Goal: Task Accomplishment & Management: Manage account settings

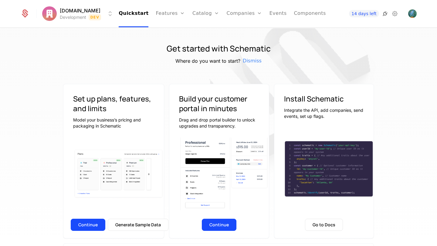
click at [384, 13] on icon at bounding box center [384, 13] width 7 height 7
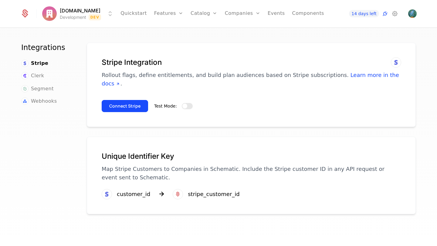
click at [187, 103] on button "Test Mode:" at bounding box center [187, 106] width 11 height 6
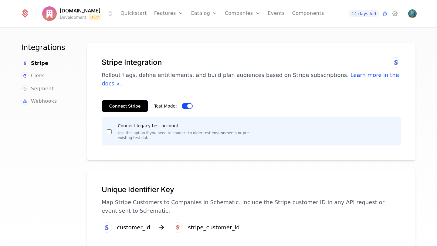
click at [111, 100] on button "Connect Stripe" at bounding box center [125, 106] width 46 height 12
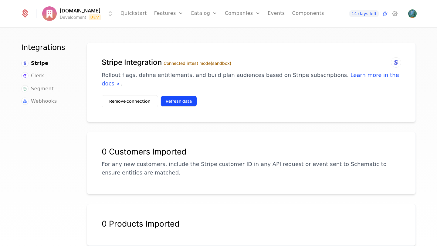
click at [164, 96] on button "Refresh data" at bounding box center [178, 101] width 36 height 11
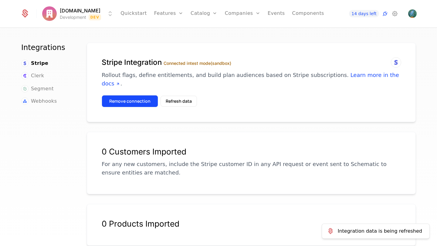
click at [144, 95] on button "Remove connection" at bounding box center [130, 101] width 56 height 12
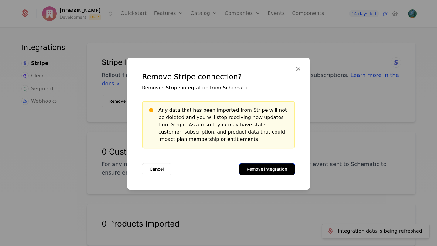
click at [267, 164] on button "Remove integration" at bounding box center [267, 169] width 56 height 12
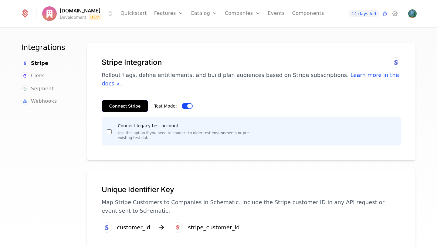
click at [120, 100] on button "Connect Stripe" at bounding box center [125, 106] width 46 height 12
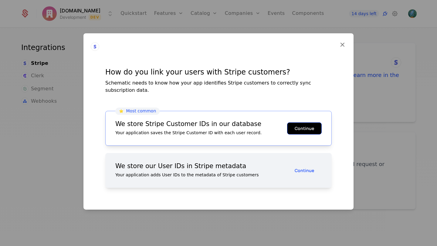
click at [309, 124] on button "Continue" at bounding box center [304, 128] width 35 height 12
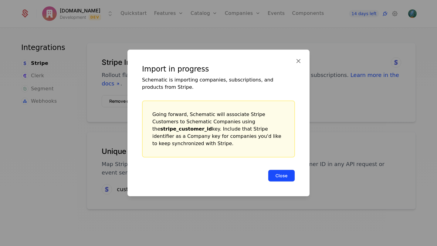
click at [288, 173] on button "Close" at bounding box center [281, 176] width 27 height 12
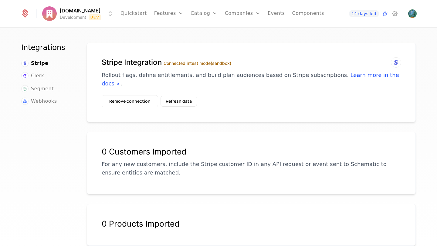
scroll to position [0, 0]
click at [108, 11] on html "ExpensoAi.com Development Dev Quickstart Features Features Flags Catalog Plans …" at bounding box center [218, 123] width 437 height 246
click at [201, 42] on html "ExpensoAi.com Development Dev Quickstart Features Features Flags Catalog Plans …" at bounding box center [218, 123] width 437 height 246
click at [36, 67] on span "Stripe" at bounding box center [39, 63] width 17 height 7
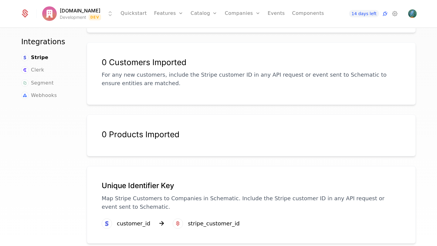
scroll to position [0, 0]
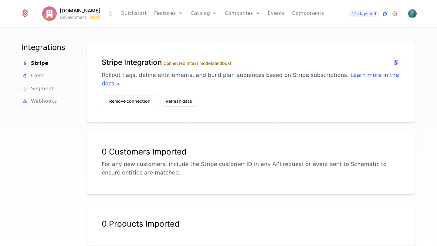
click at [383, 11] on icon at bounding box center [384, 13] width 7 height 7
click at [384, 15] on icon at bounding box center [384, 13] width 7 height 7
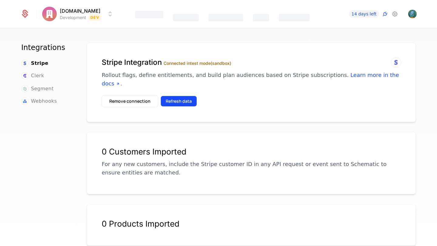
click at [179, 96] on button "Refresh data" at bounding box center [178, 101] width 36 height 11
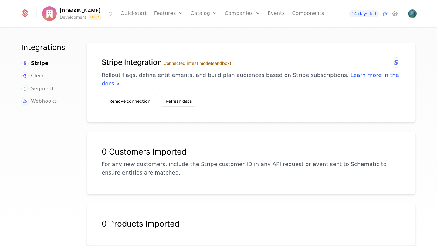
scroll to position [89, 0]
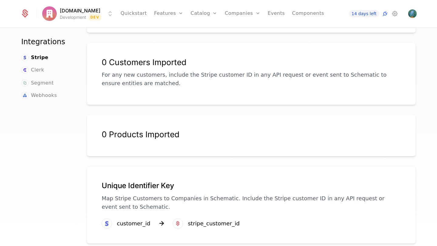
click at [216, 220] on div "stripe_customer_id" at bounding box center [214, 224] width 52 height 8
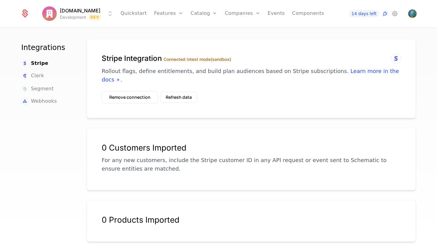
scroll to position [0, 0]
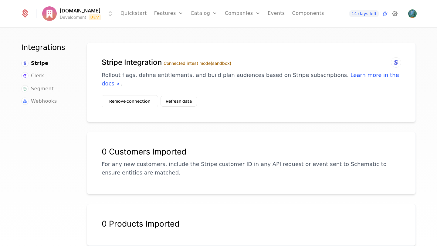
click at [392, 12] on icon at bounding box center [394, 13] width 7 height 7
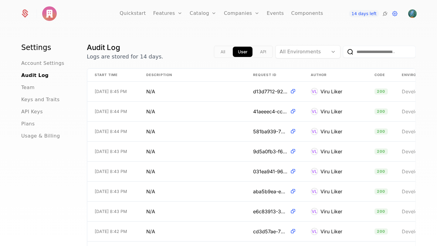
click at [265, 52] on button "API" at bounding box center [263, 52] width 16 height 10
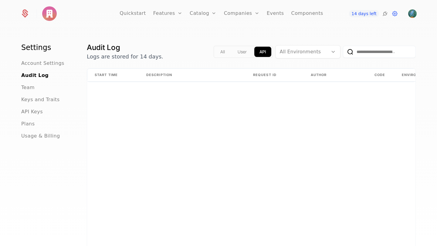
click at [290, 100] on div "Start Time Description Request ID Author Code Environment URL" at bounding box center [251, 160] width 328 height 182
click at [38, 111] on span "API Keys" at bounding box center [32, 111] width 22 height 7
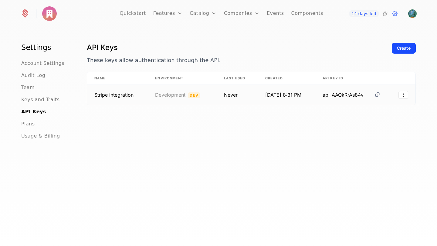
click at [379, 95] on icon at bounding box center [377, 95] width 6 height 6
click at [402, 47] on div "Create" at bounding box center [404, 48] width 14 height 6
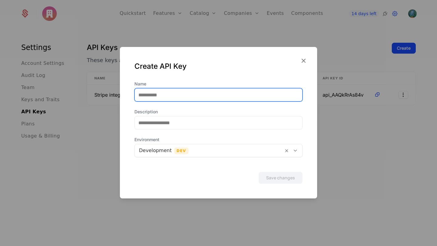
click at [231, 98] on input "Name" at bounding box center [218, 95] width 167 height 13
type input "**********"
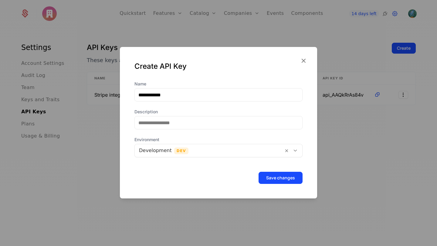
click at [180, 130] on div "**********" at bounding box center [218, 119] width 168 height 76
click at [272, 141] on span "Environment" at bounding box center [218, 140] width 168 height 6
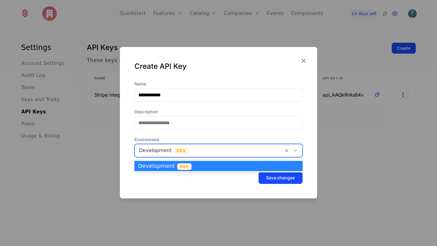
click at [262, 151] on div at bounding box center [209, 151] width 140 height 8
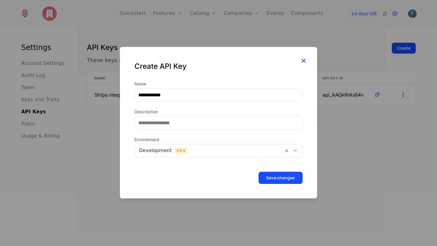
click at [300, 63] on icon "button" at bounding box center [303, 61] width 8 height 8
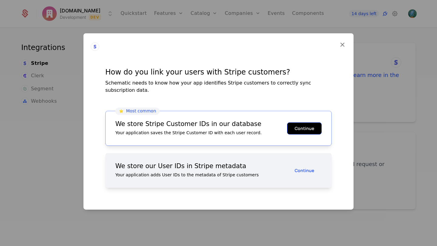
click at [314, 122] on button "Continue" at bounding box center [304, 128] width 35 height 12
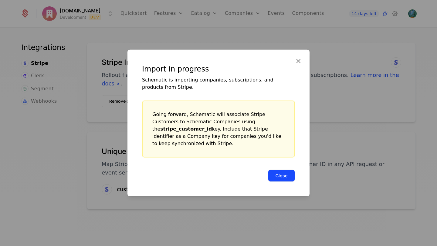
click at [283, 177] on button "Close" at bounding box center [281, 176] width 27 height 12
